Goal: Task Accomplishment & Management: Use online tool/utility

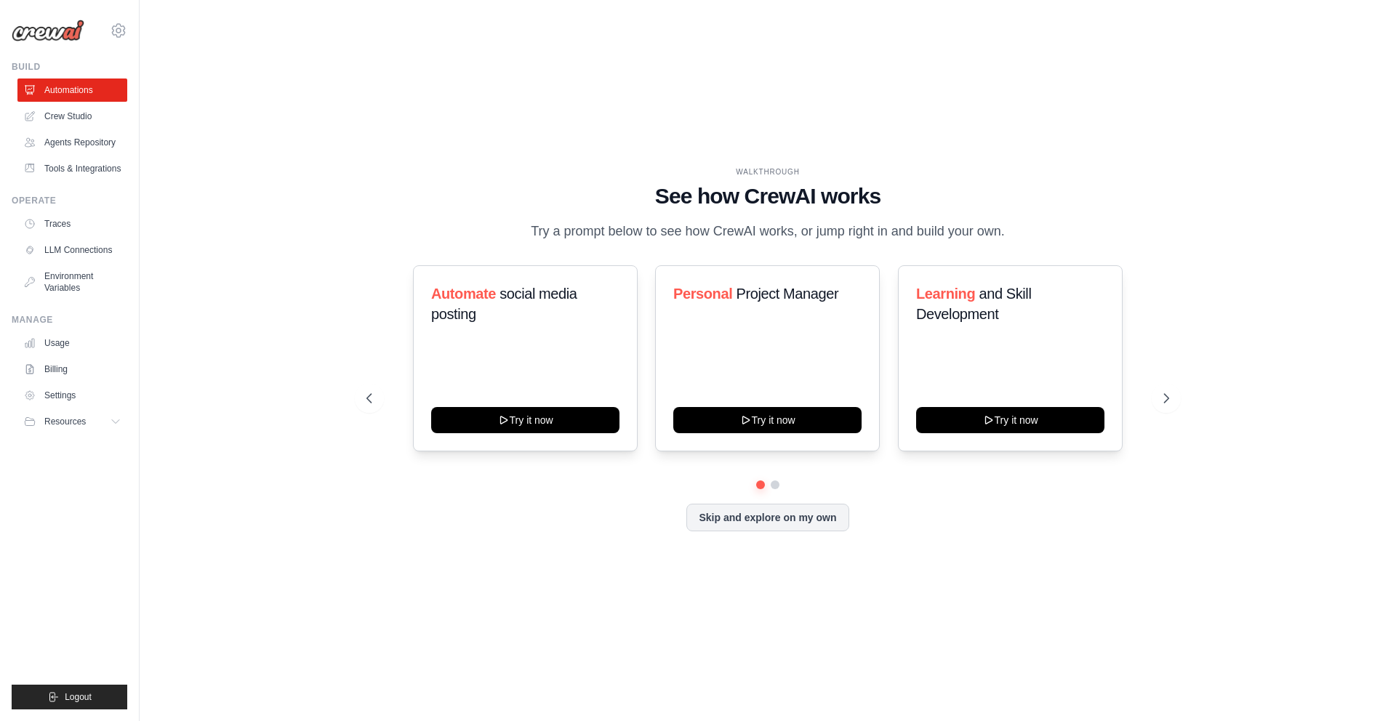
click at [772, 200] on h1 "See how CrewAI works" at bounding box center [767, 196] width 803 height 26
click at [684, 236] on p "Try a prompt below to see how CrewAI works, or jump right in and build your own." at bounding box center [767, 231] width 489 height 21
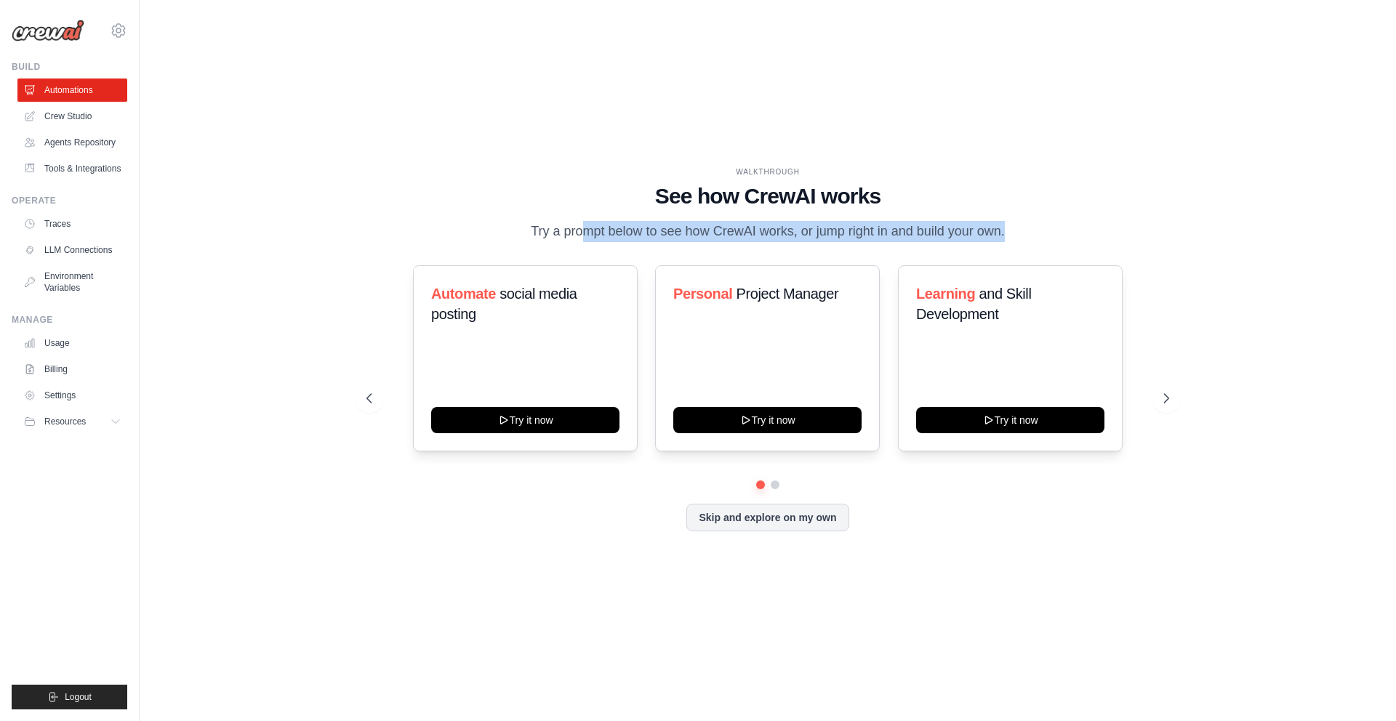
click at [684, 236] on p "Try a prompt below to see how CrewAI works, or jump right in and build your own." at bounding box center [767, 231] width 489 height 21
click at [726, 239] on p "Try a prompt below to see how CrewAI works, or jump right in and build your own." at bounding box center [767, 231] width 489 height 21
click at [1160, 395] on icon at bounding box center [1167, 398] width 15 height 15
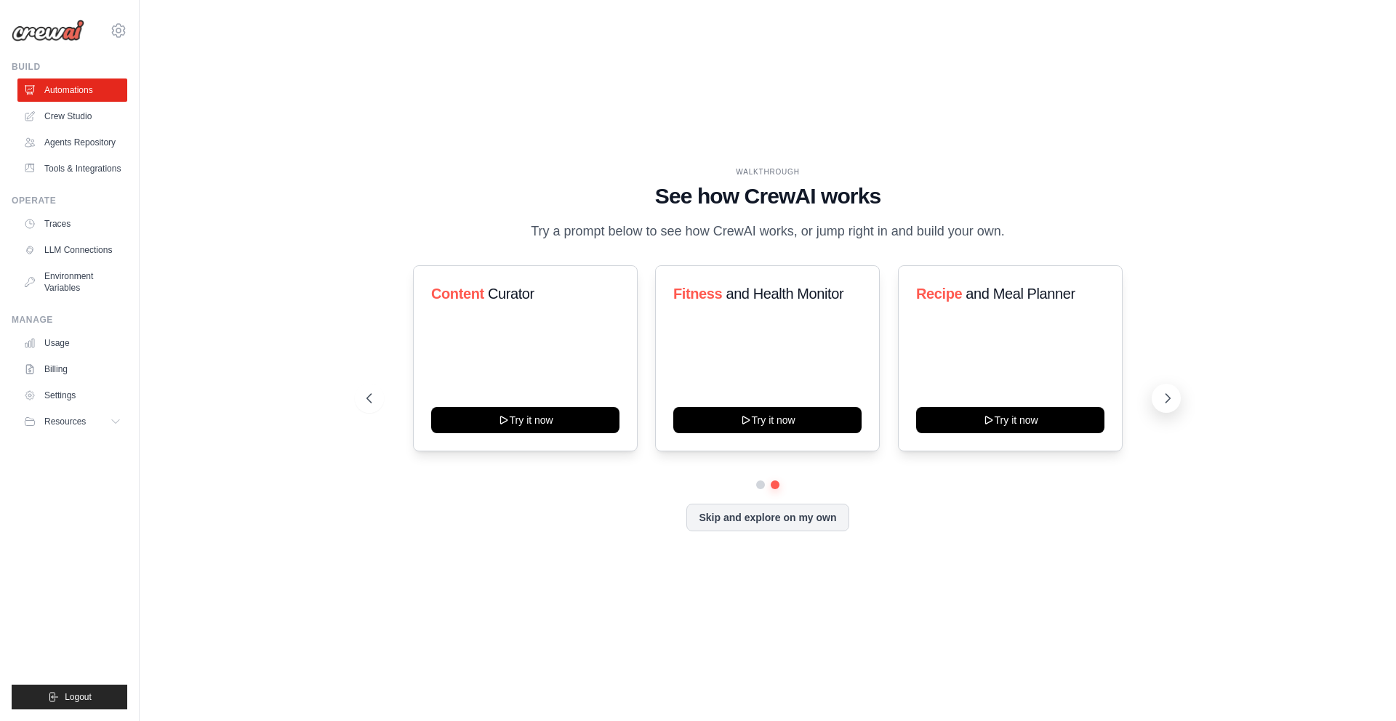
click at [1160, 395] on icon at bounding box center [1167, 398] width 15 height 15
click at [96, 150] on link "Agents Repository" at bounding box center [74, 142] width 110 height 23
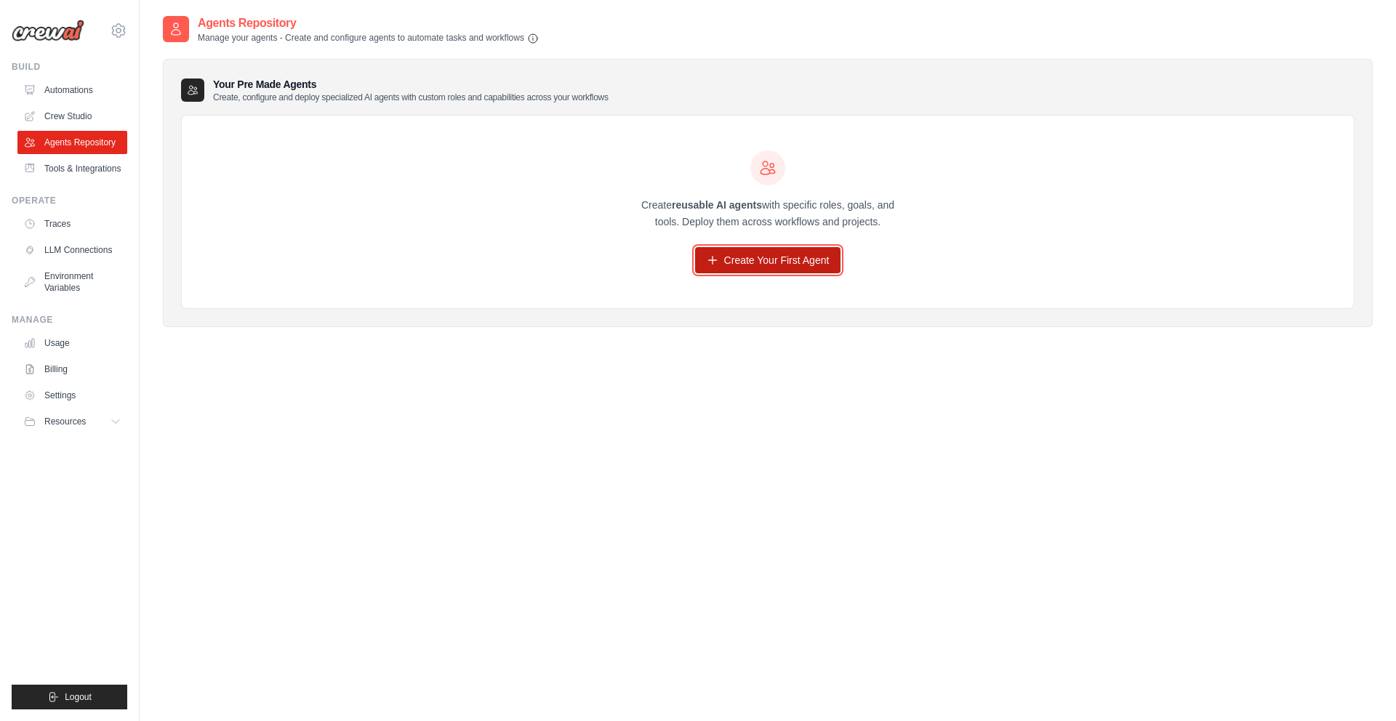
click at [754, 269] on link "Create Your First Agent" at bounding box center [768, 260] width 146 height 26
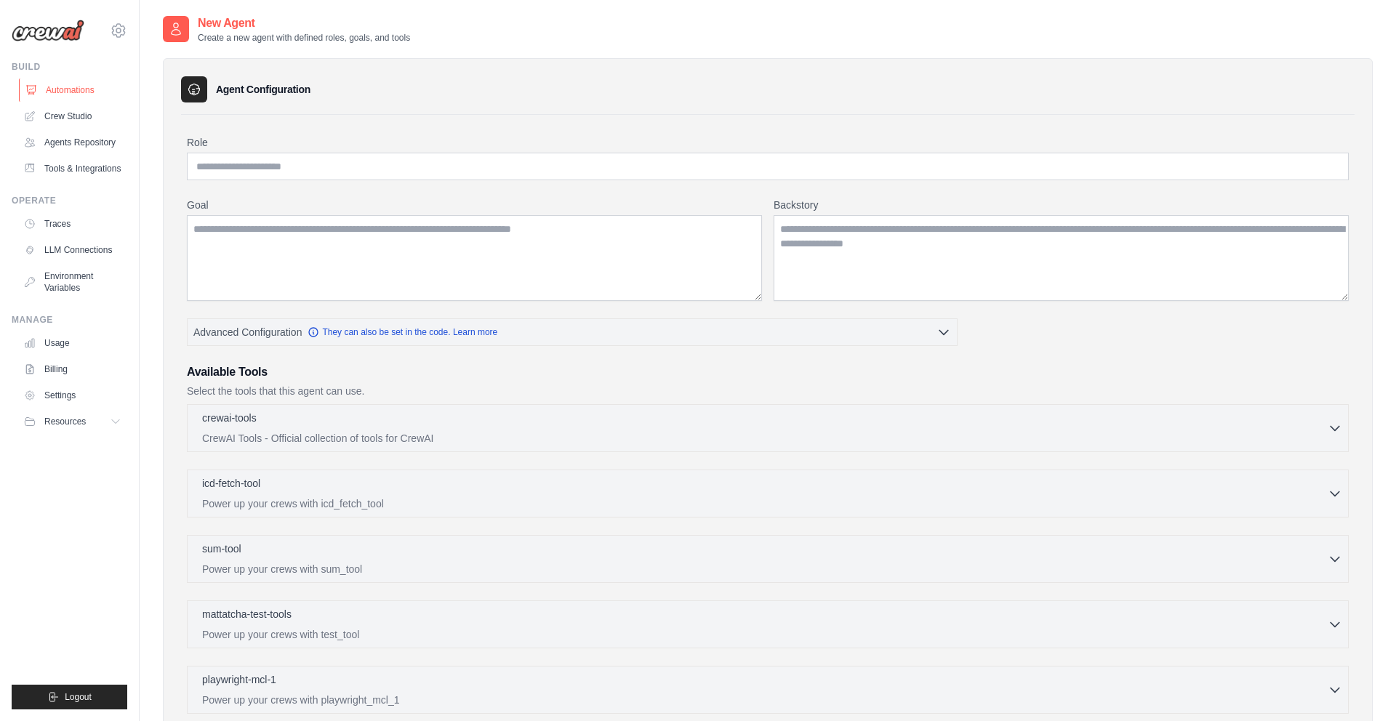
click at [64, 89] on link "Automations" at bounding box center [74, 90] width 110 height 23
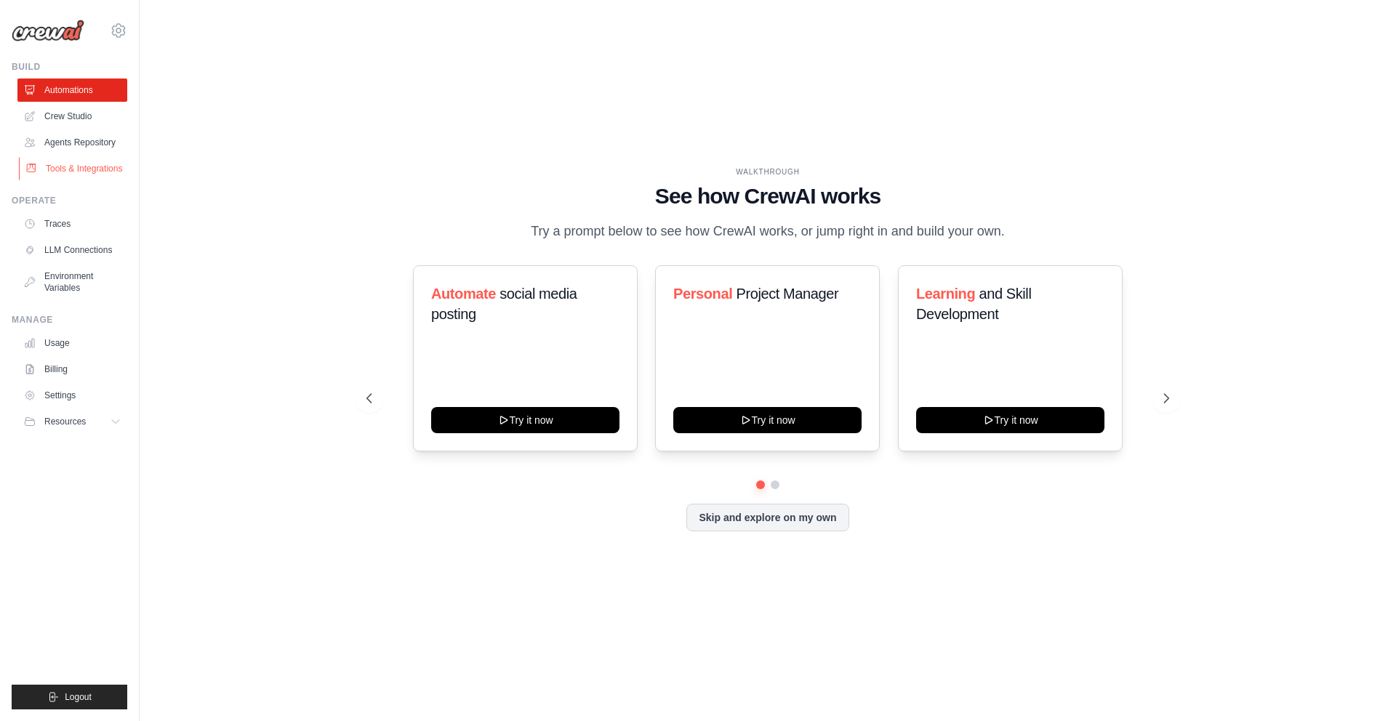
click at [71, 171] on link "Tools & Integrations" at bounding box center [74, 168] width 110 height 23
